Goal: Learn about a topic

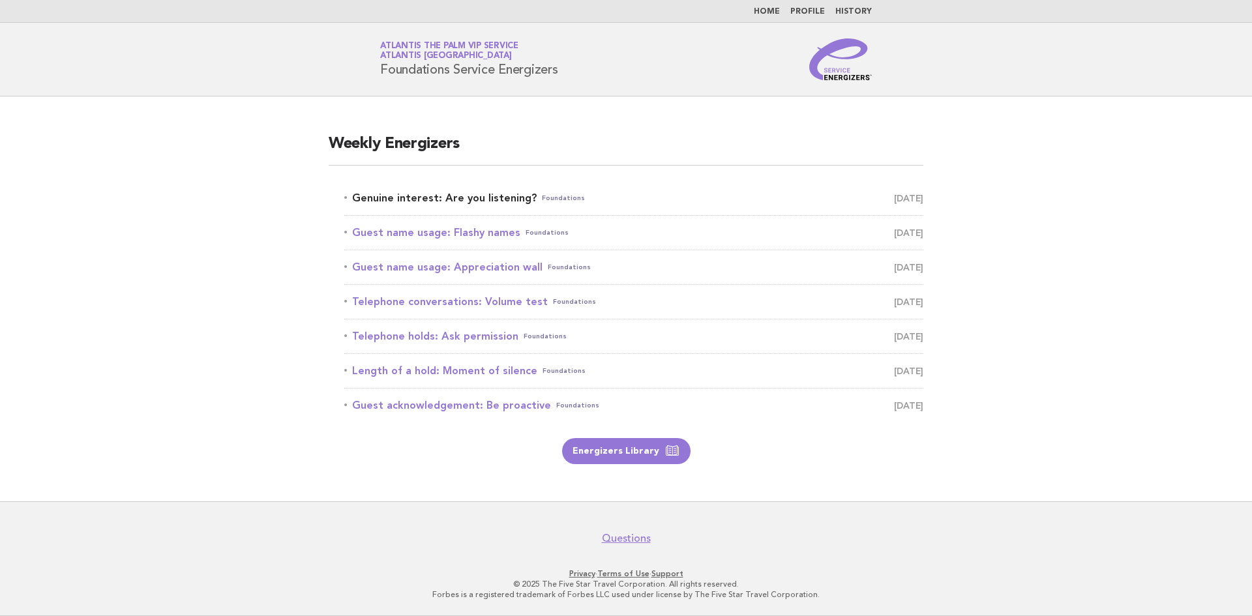
click at [415, 195] on link "Genuine interest: Are you listening? Foundations August 16" at bounding box center [633, 198] width 579 height 18
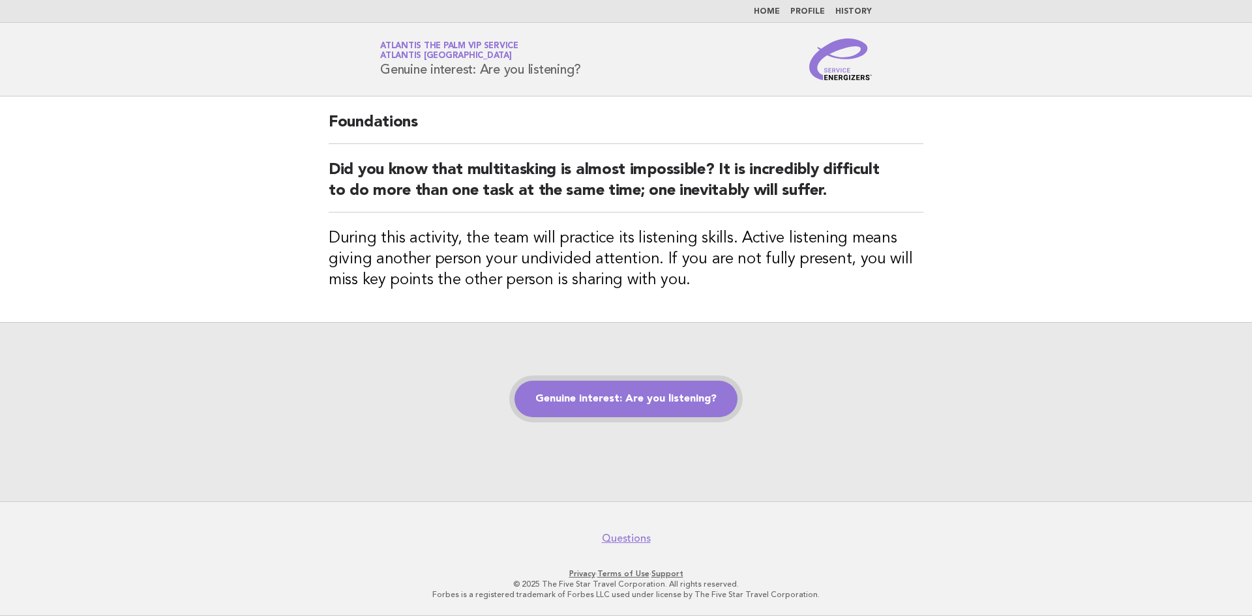
click at [597, 402] on link "Genuine interest: Are you listening?" at bounding box center [625, 399] width 223 height 37
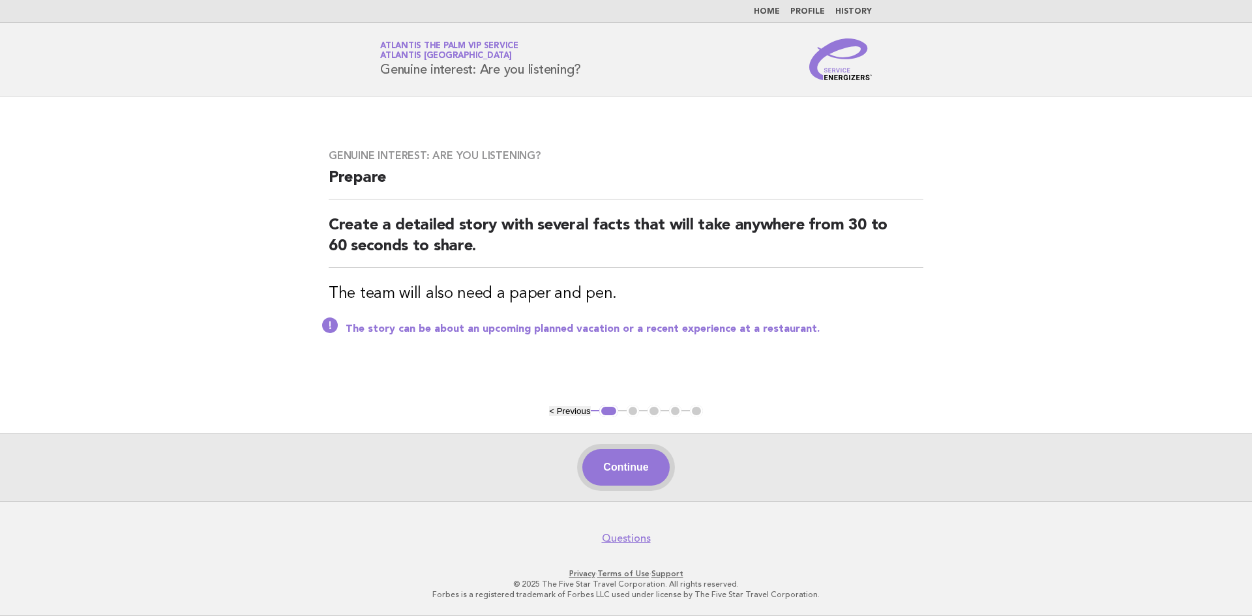
click at [617, 467] on button "Continue" at bounding box center [625, 467] width 87 height 37
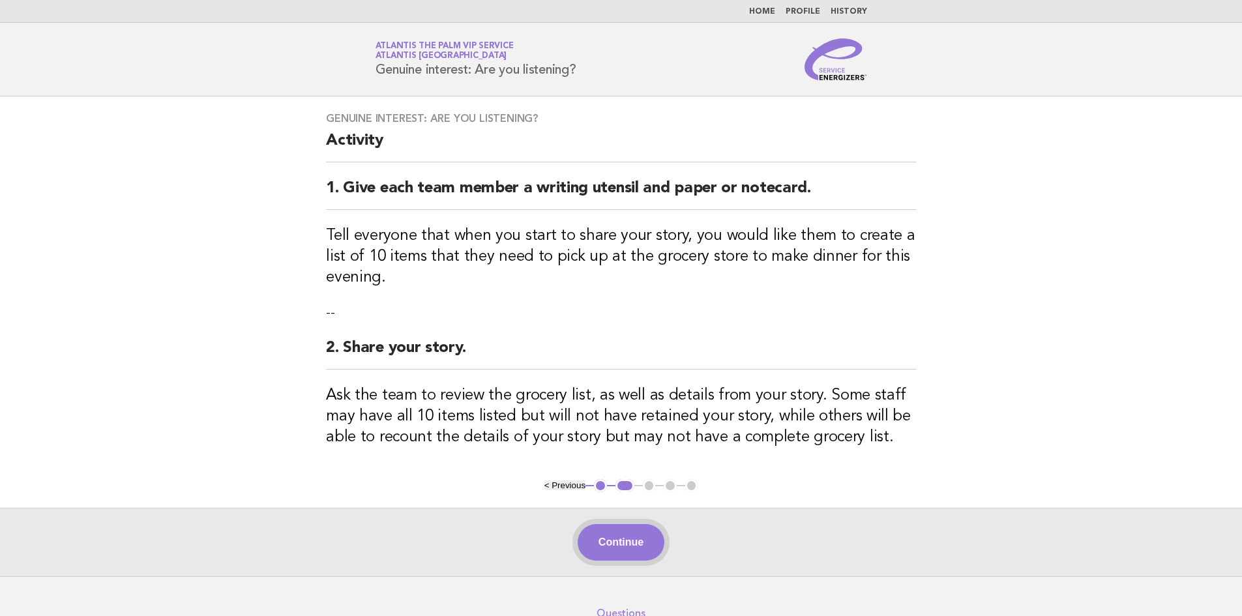
click at [613, 536] on button "Continue" at bounding box center [621, 542] width 87 height 37
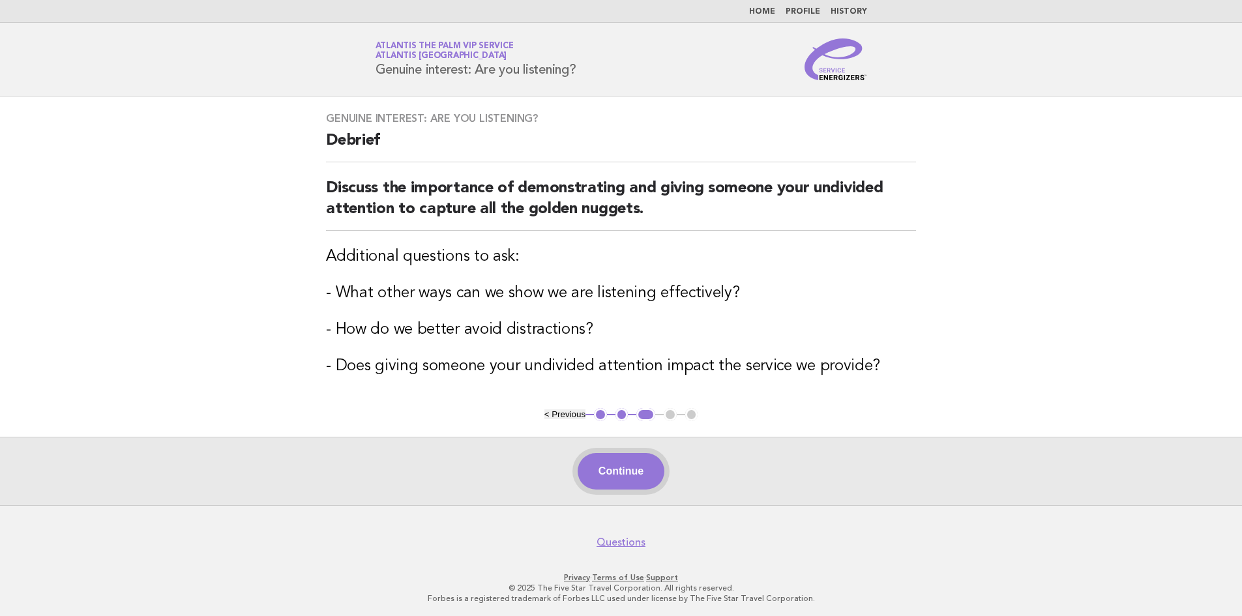
click at [593, 477] on button "Continue" at bounding box center [621, 471] width 87 height 37
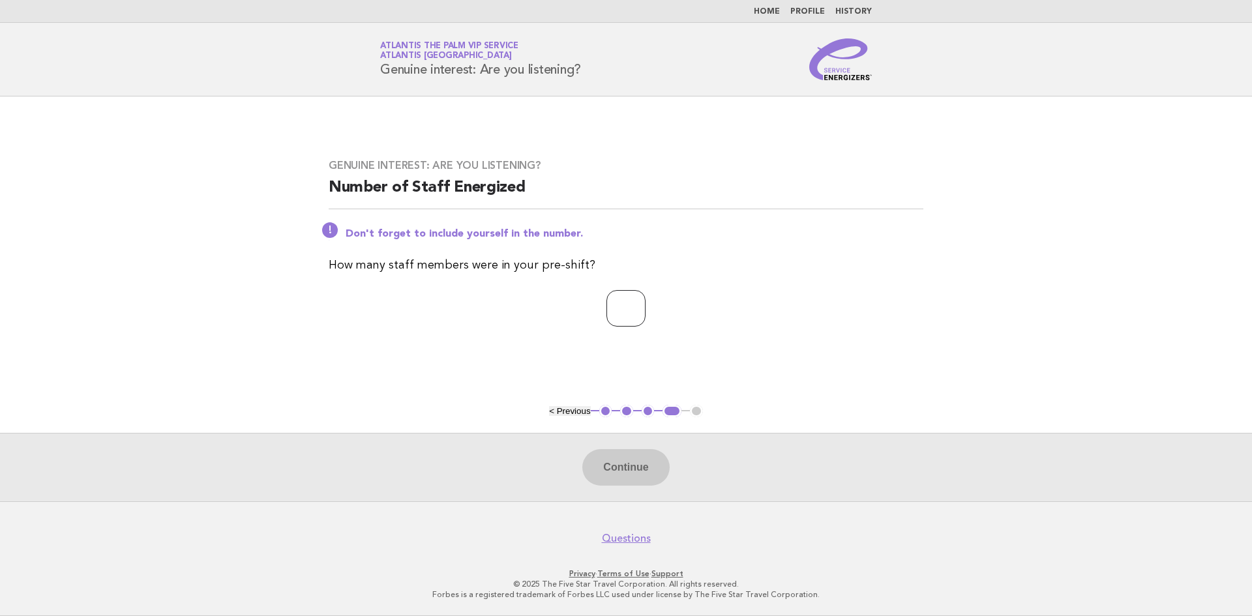
click at [610, 308] on input "number" at bounding box center [625, 308] width 39 height 37
type input "*"
click at [634, 462] on button "Continue" at bounding box center [625, 467] width 87 height 37
